Goal: Find specific page/section: Find specific page/section

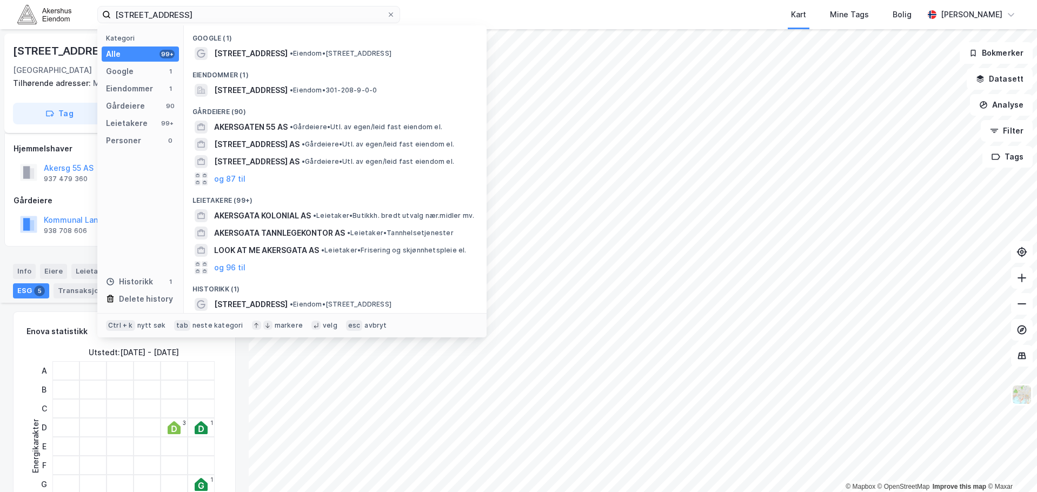
scroll to position [771, 0]
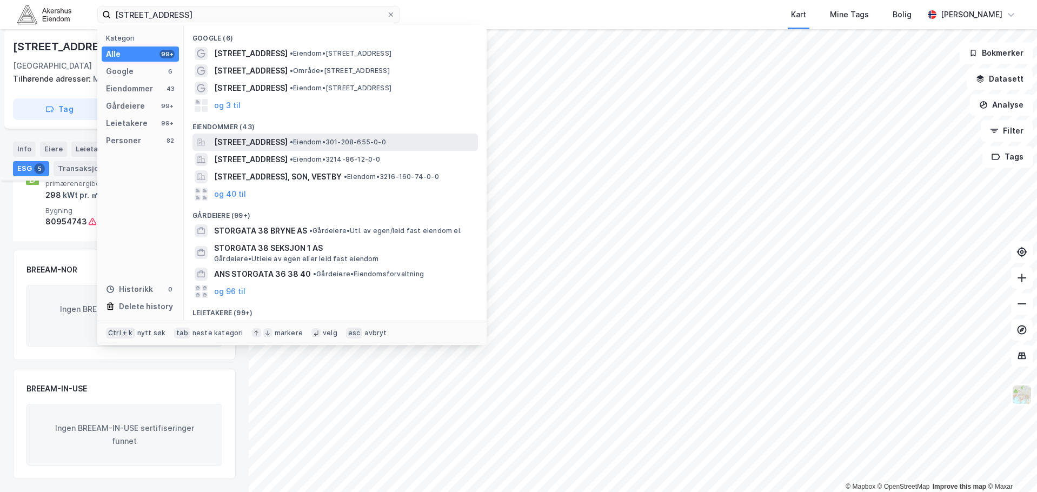
type input "[STREET_ADDRESS]"
click at [267, 145] on span "[STREET_ADDRESS]" at bounding box center [251, 142] width 74 height 13
